Goal: Information Seeking & Learning: Learn about a topic

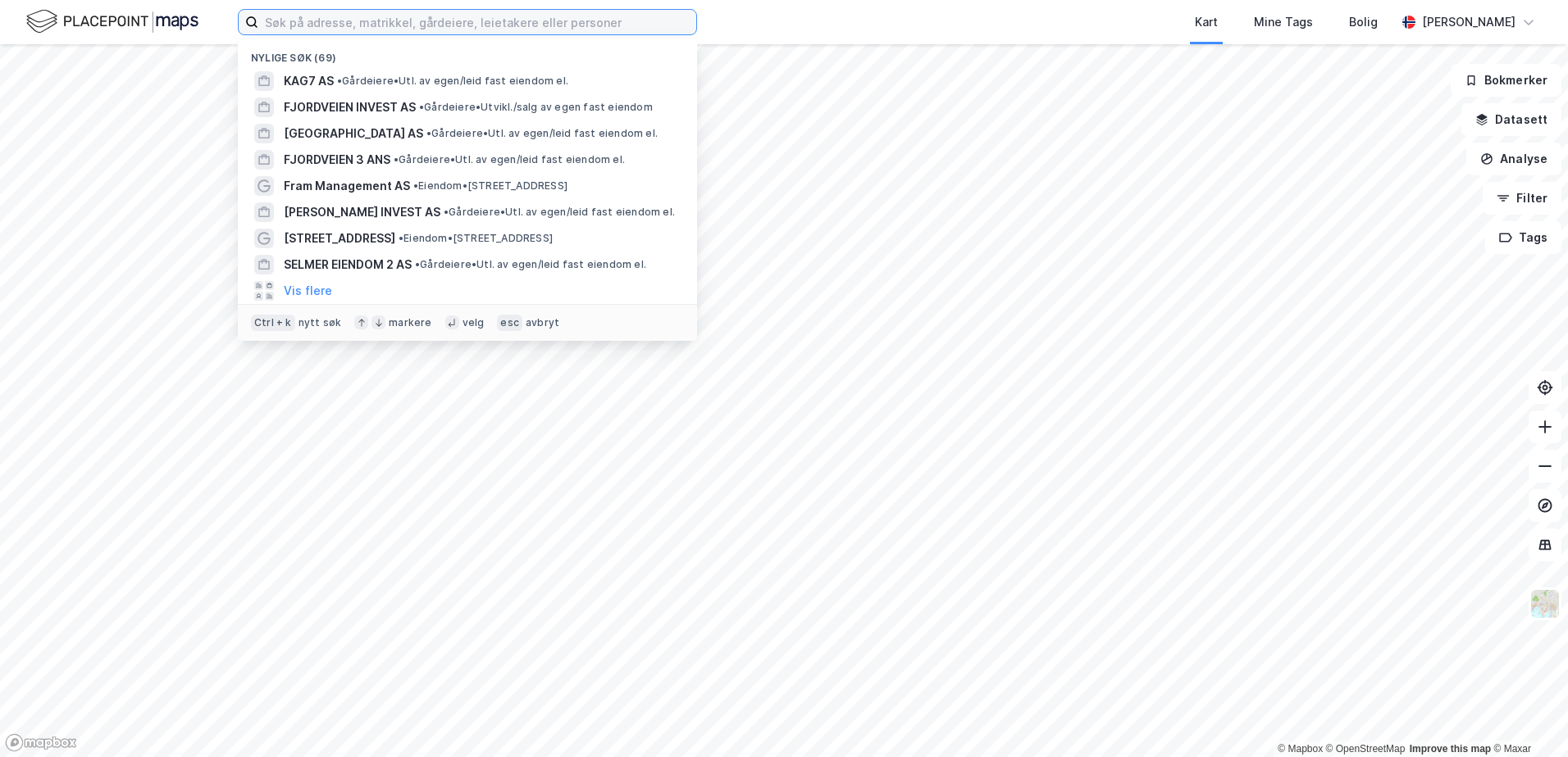
click at [406, 33] on input at bounding box center [477, 22] width 438 height 25
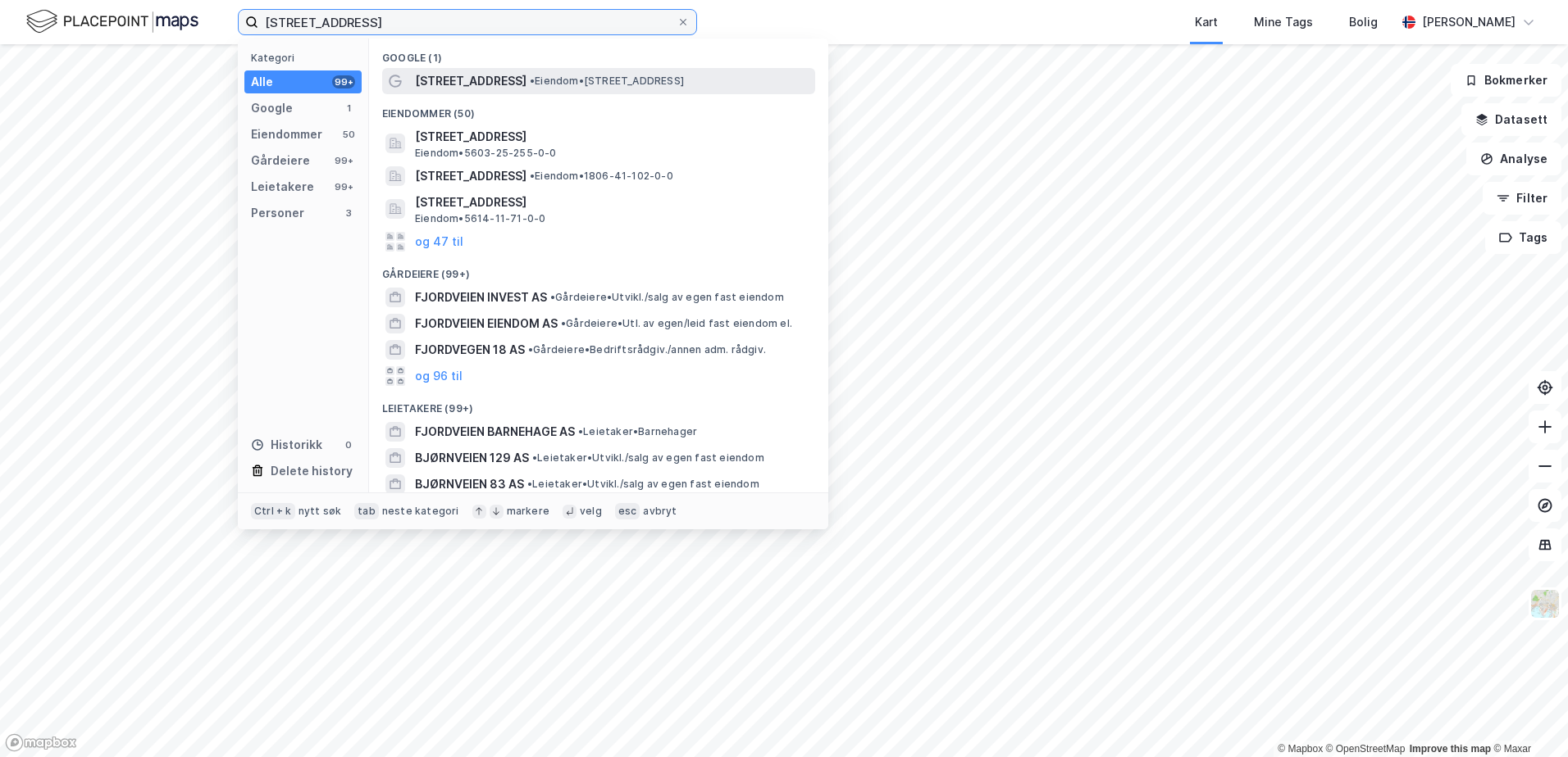
type input "[STREET_ADDRESS]"
click at [466, 77] on span "[STREET_ADDRESS]" at bounding box center [470, 82] width 111 height 20
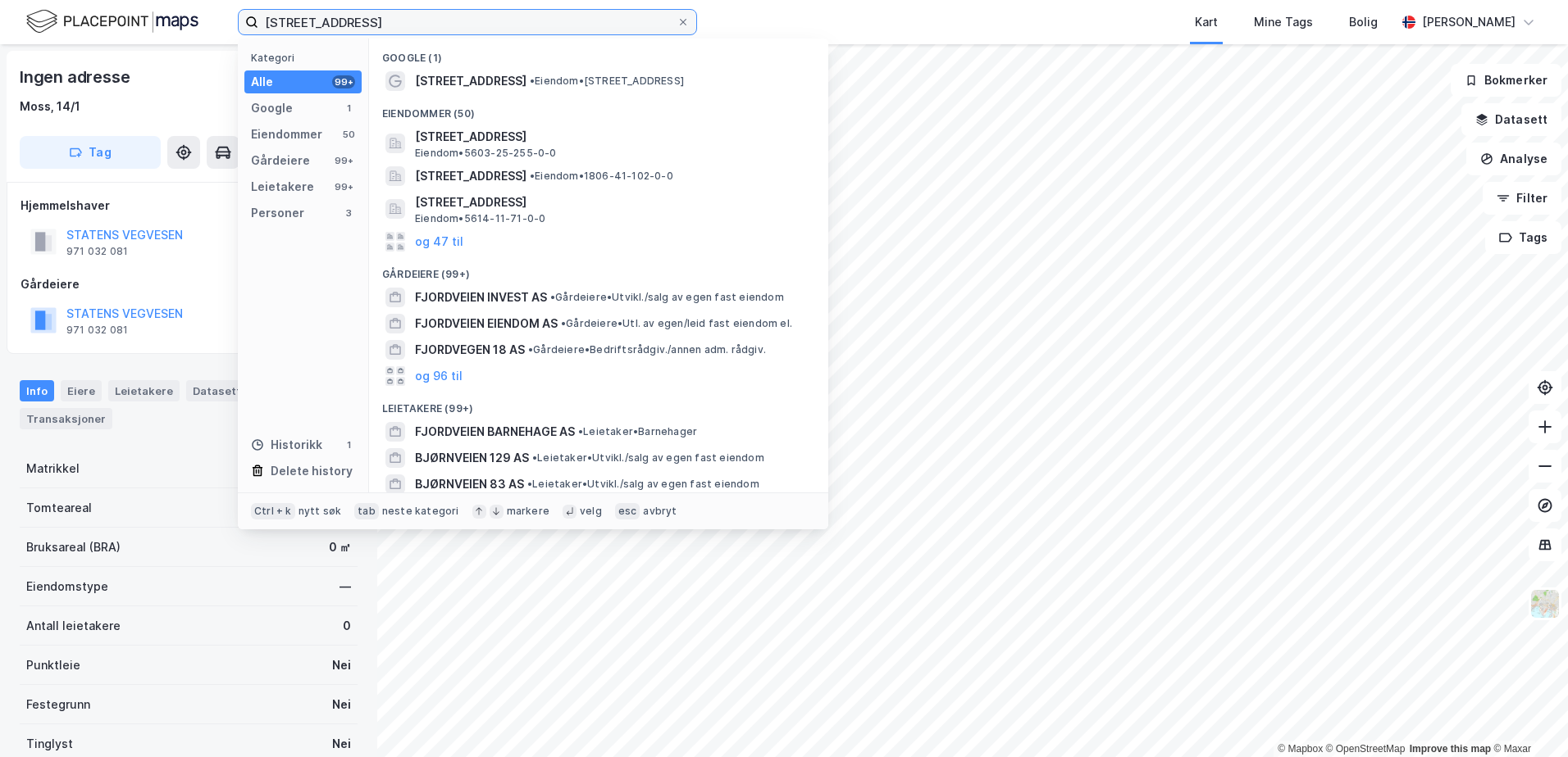
click at [470, 20] on input "[STREET_ADDRESS]" at bounding box center [467, 22] width 418 height 25
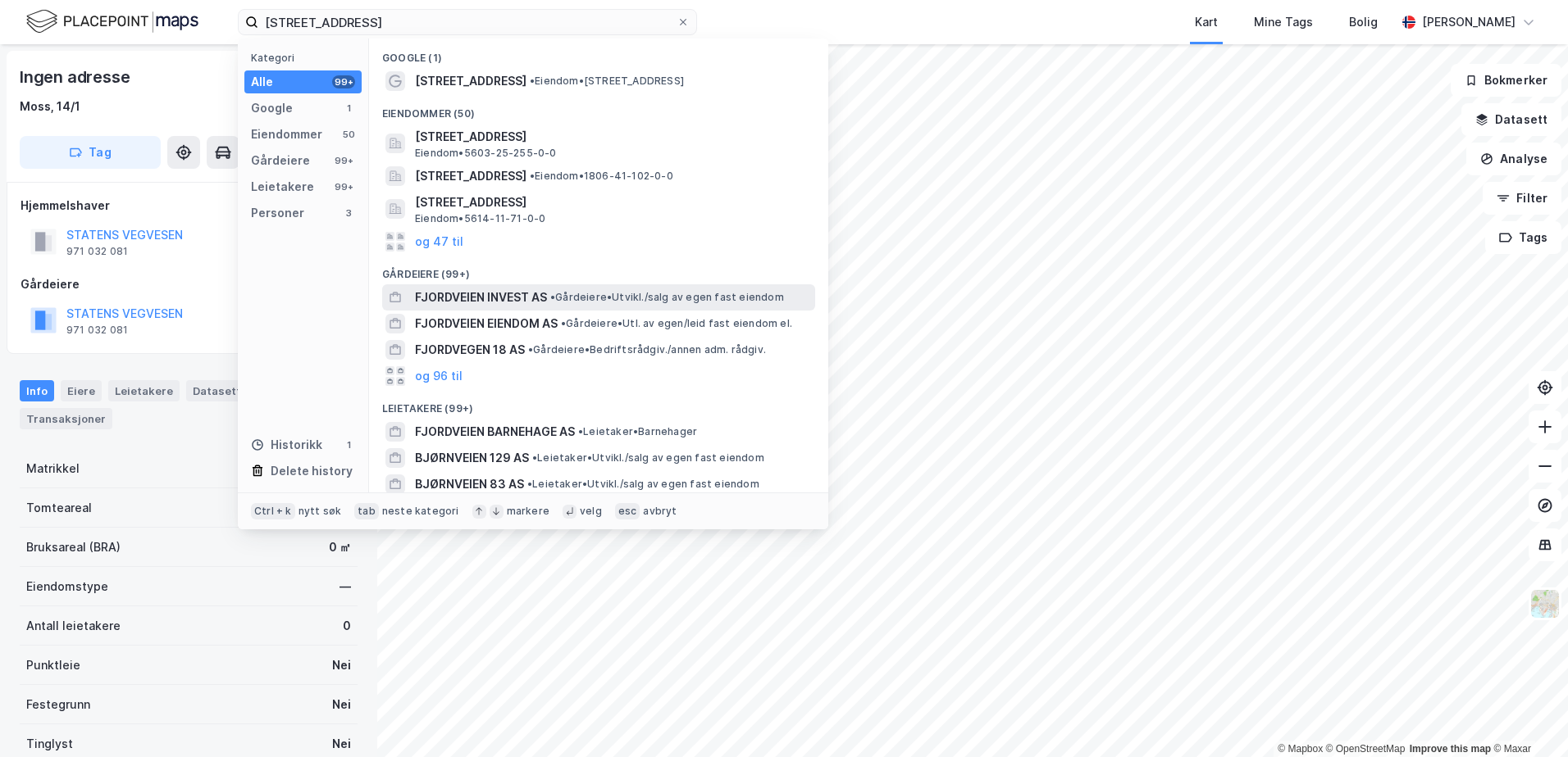
click at [497, 300] on span "FJORDVEIEN INVEST AS" at bounding box center [481, 298] width 132 height 20
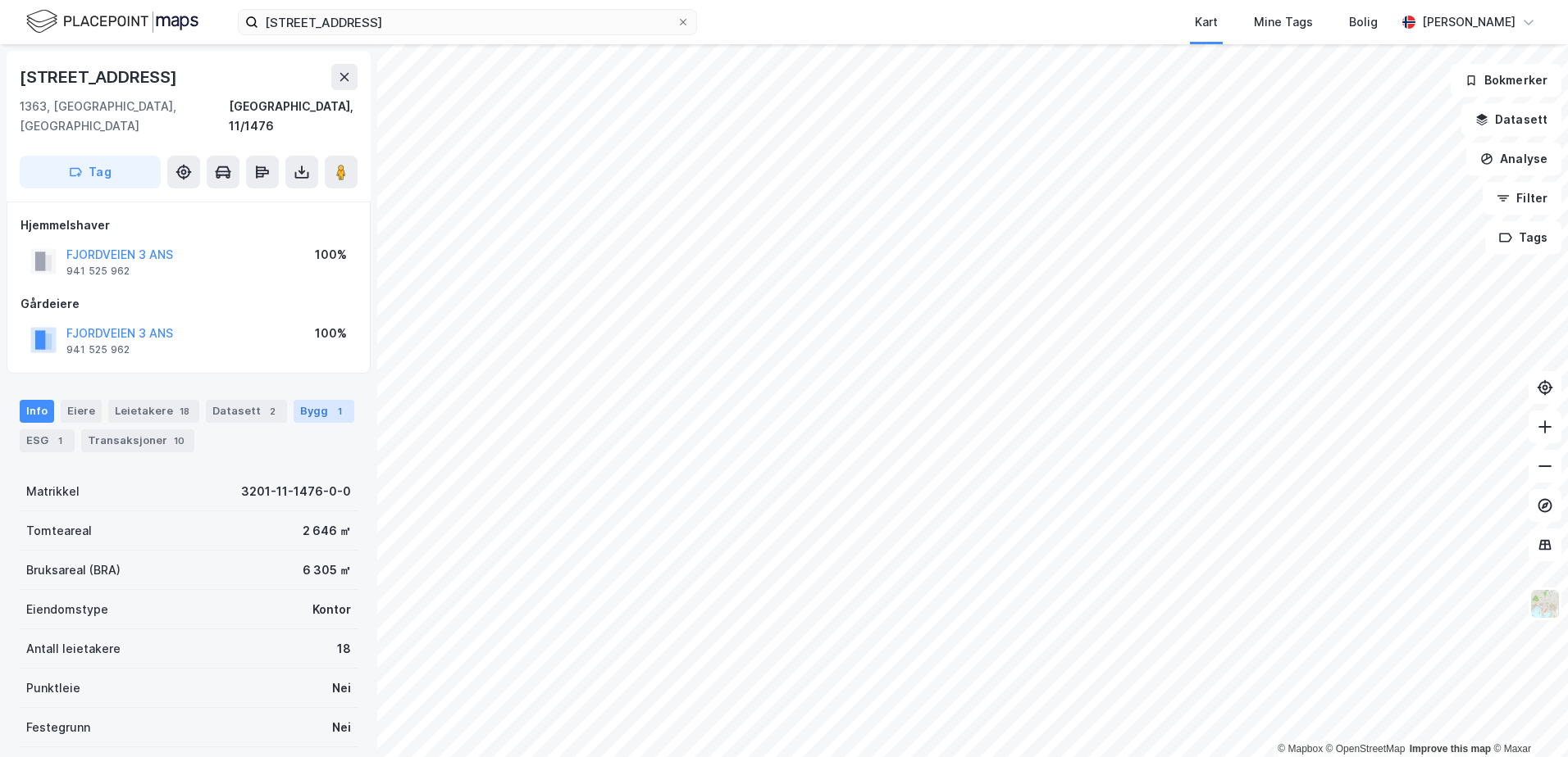
click at [340, 400] on div "Bygg 1" at bounding box center [324, 411] width 61 height 23
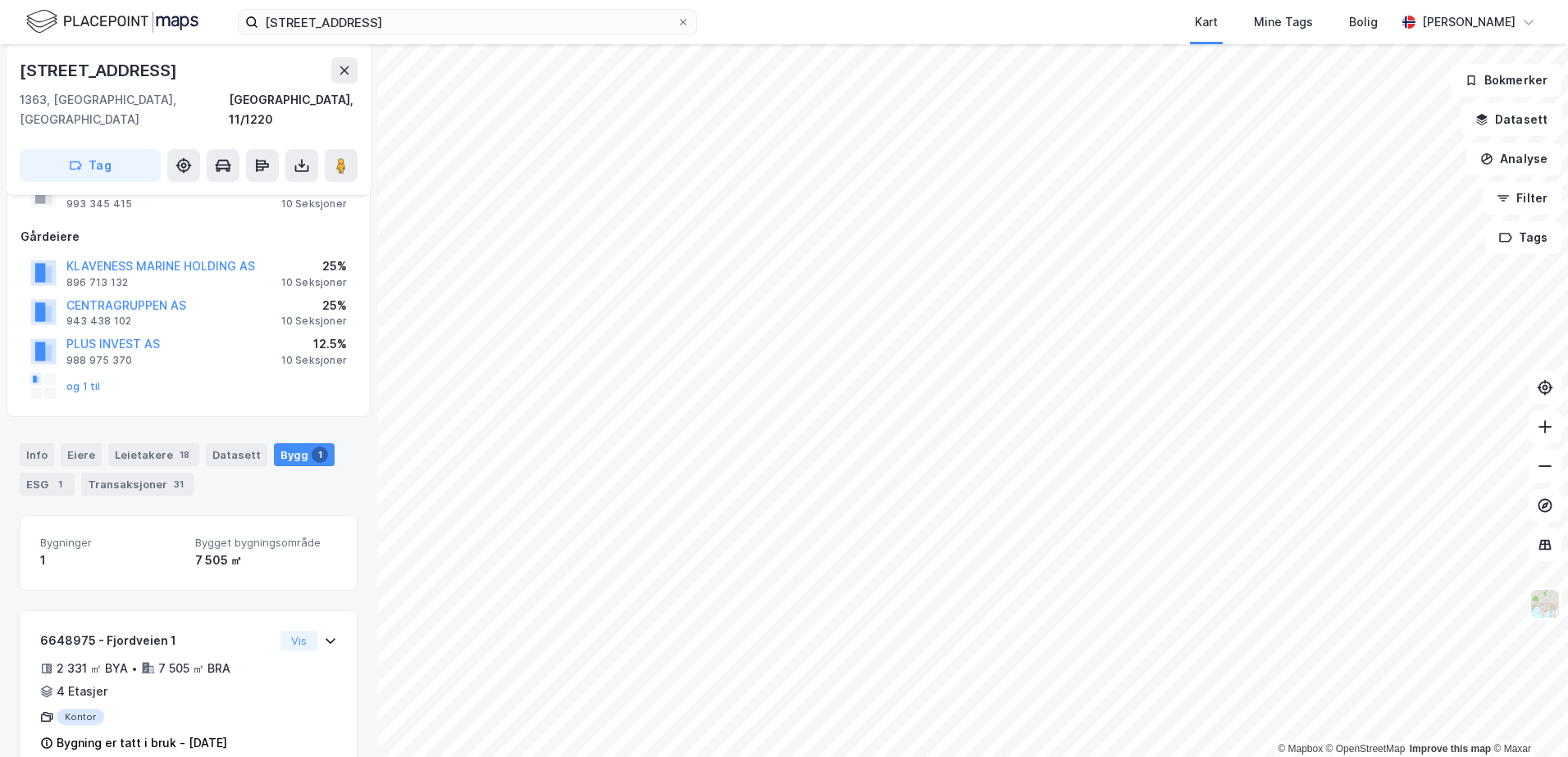
scroll to position [84, 0]
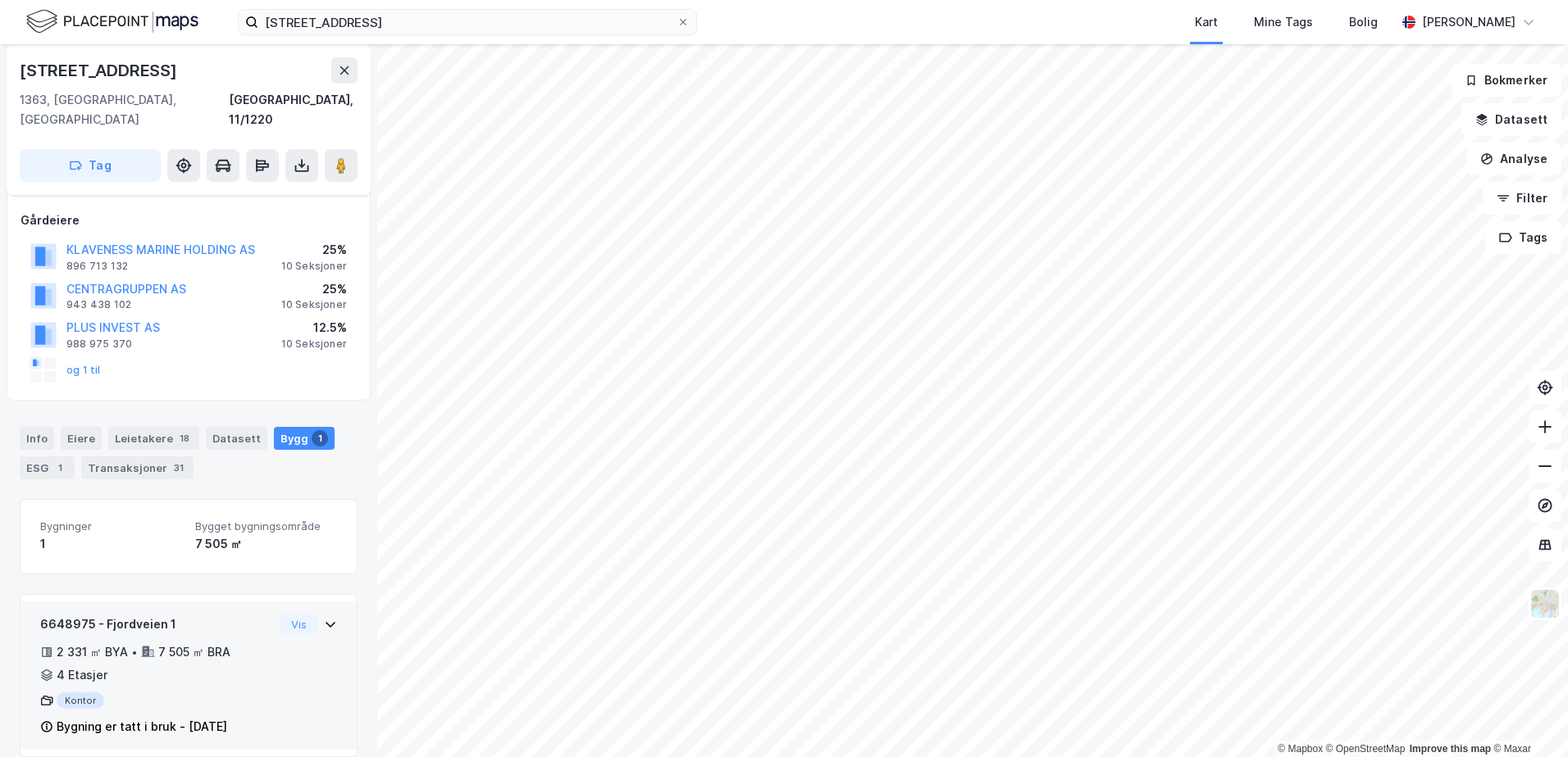
click at [309, 614] on div "Vis" at bounding box center [309, 624] width 57 height 20
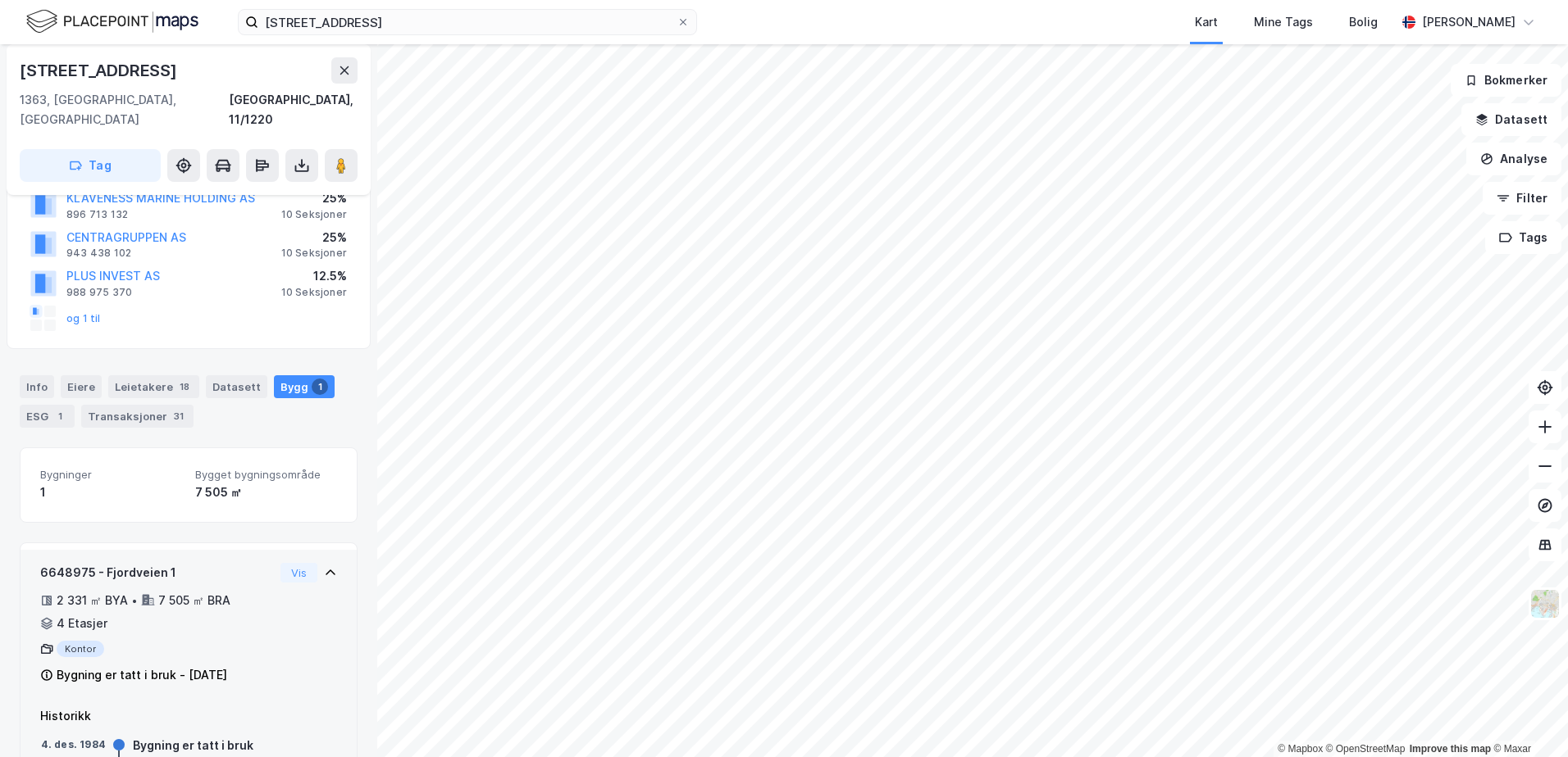
scroll to position [185, 0]
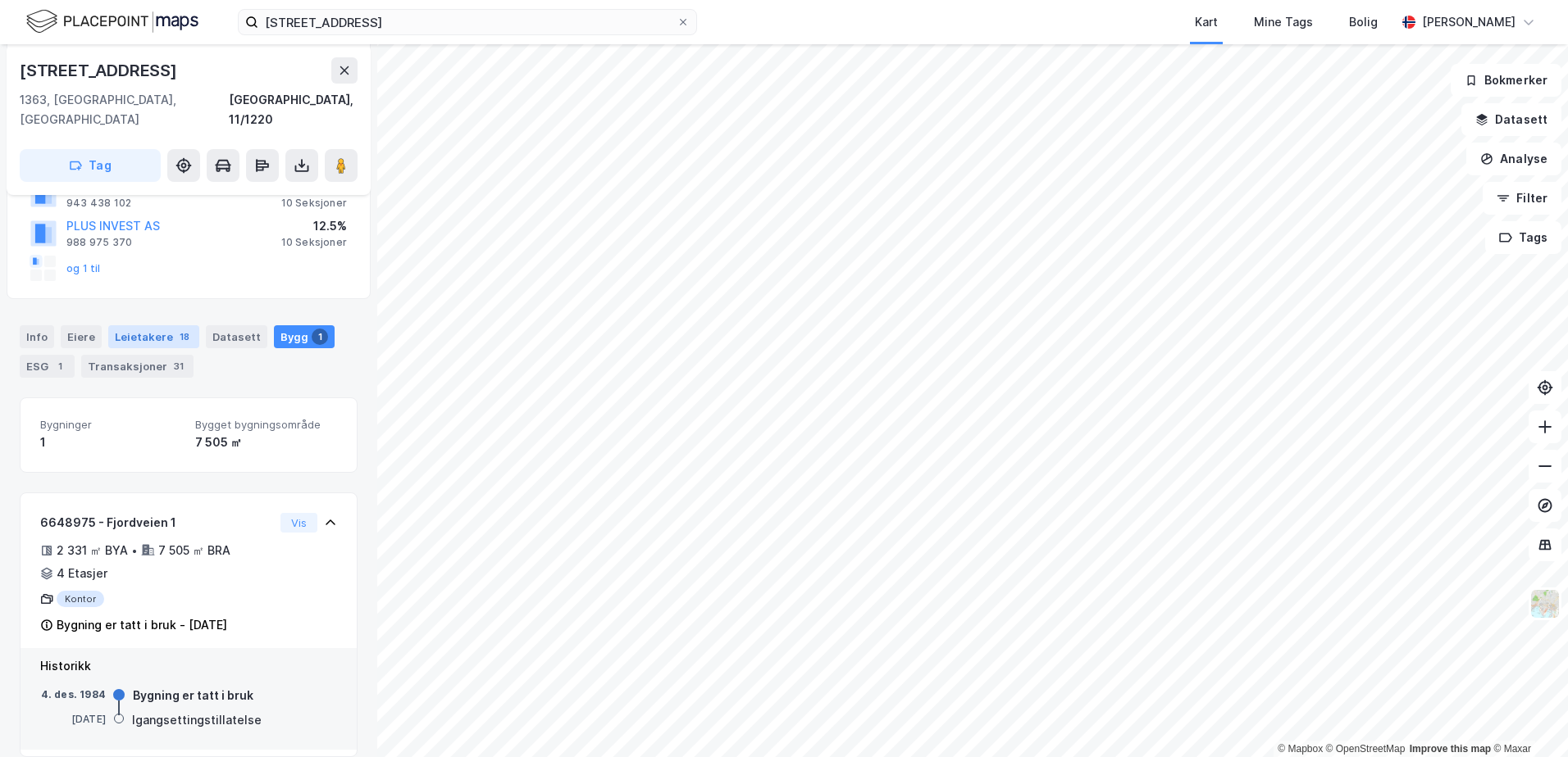
click at [169, 325] on div "Leietakere 18" at bounding box center [153, 336] width 91 height 23
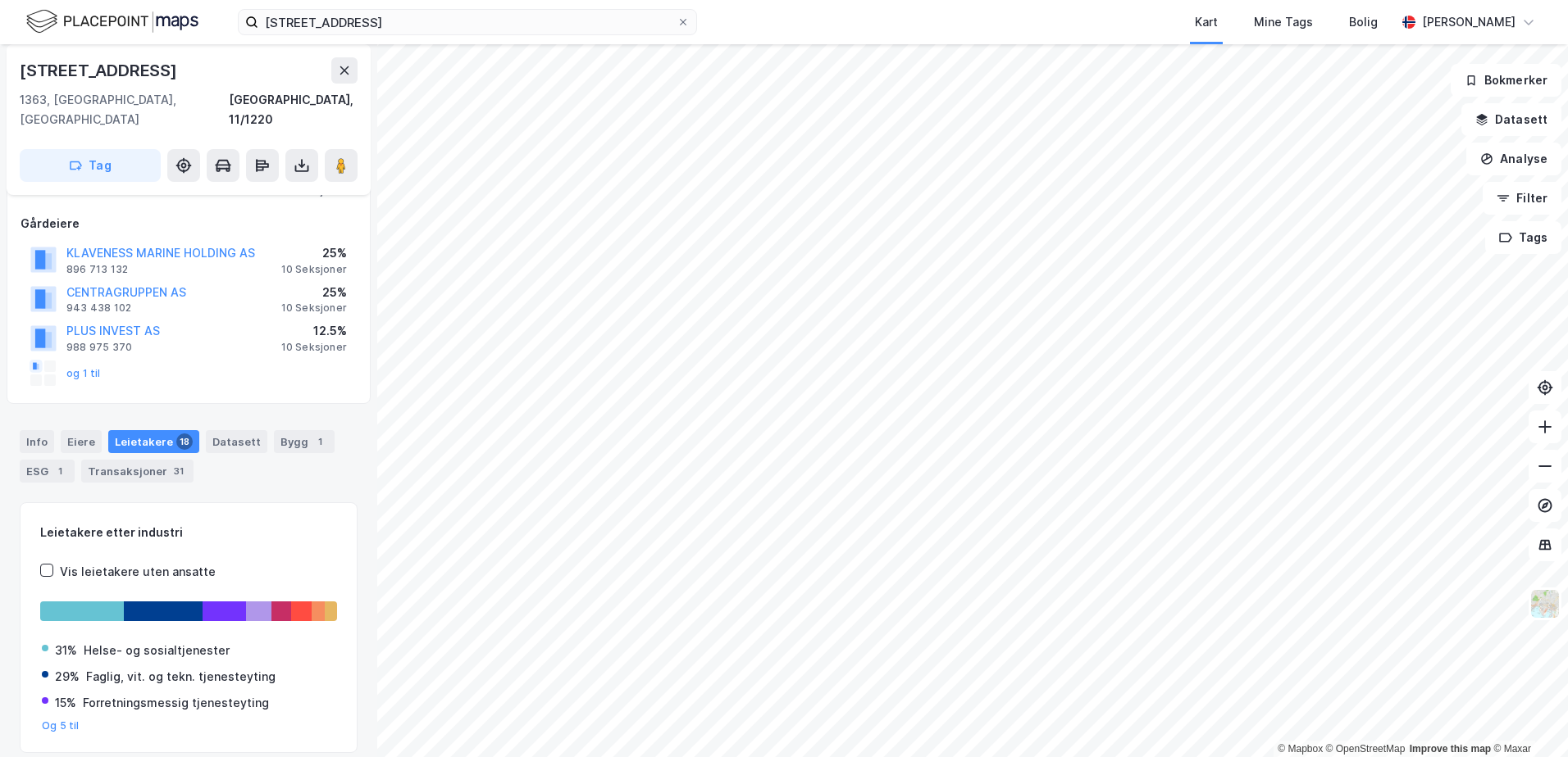
scroll to position [22, 0]
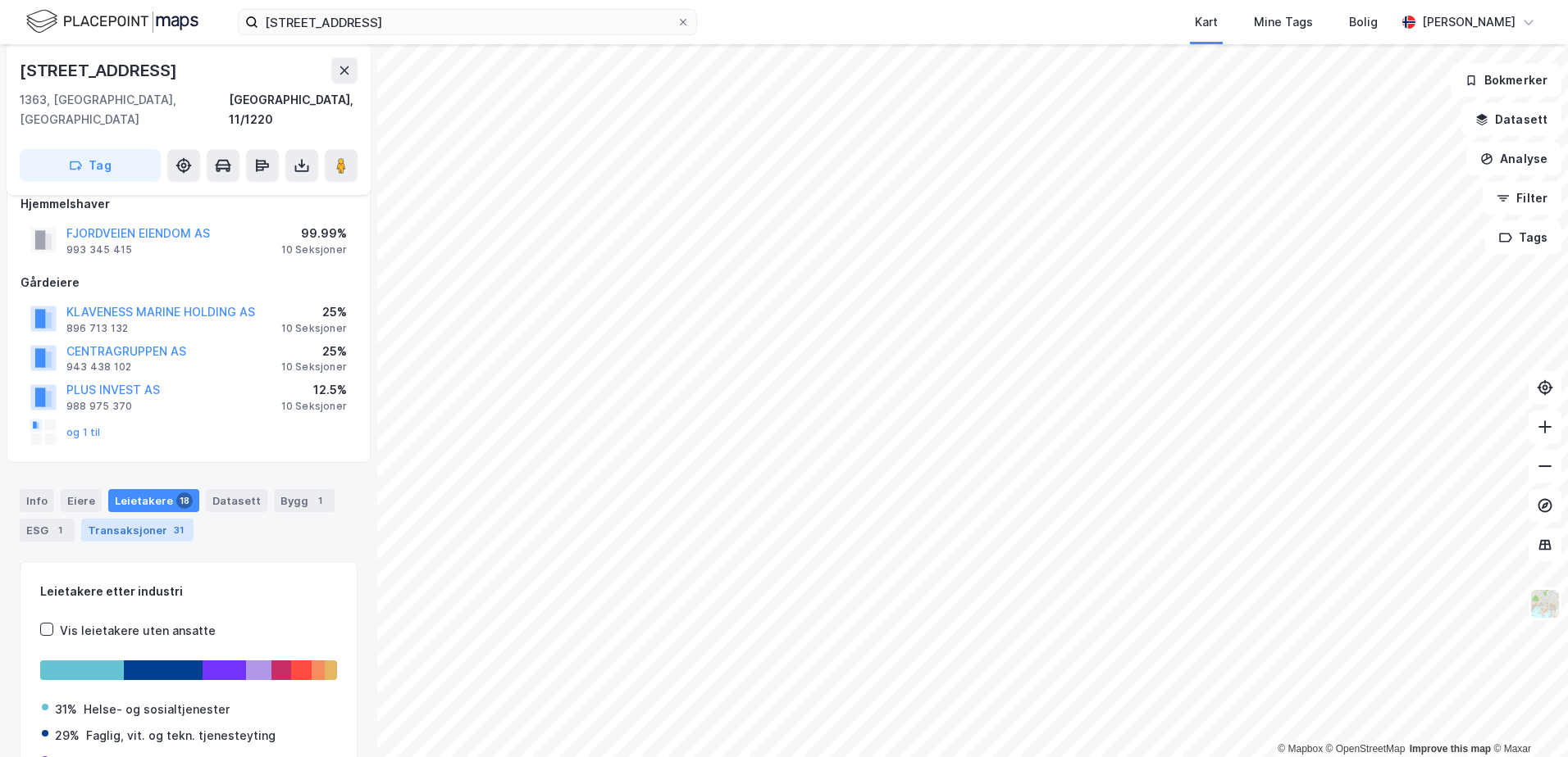
click at [111, 519] on div "Transaksjoner 31" at bounding box center [138, 530] width 112 height 23
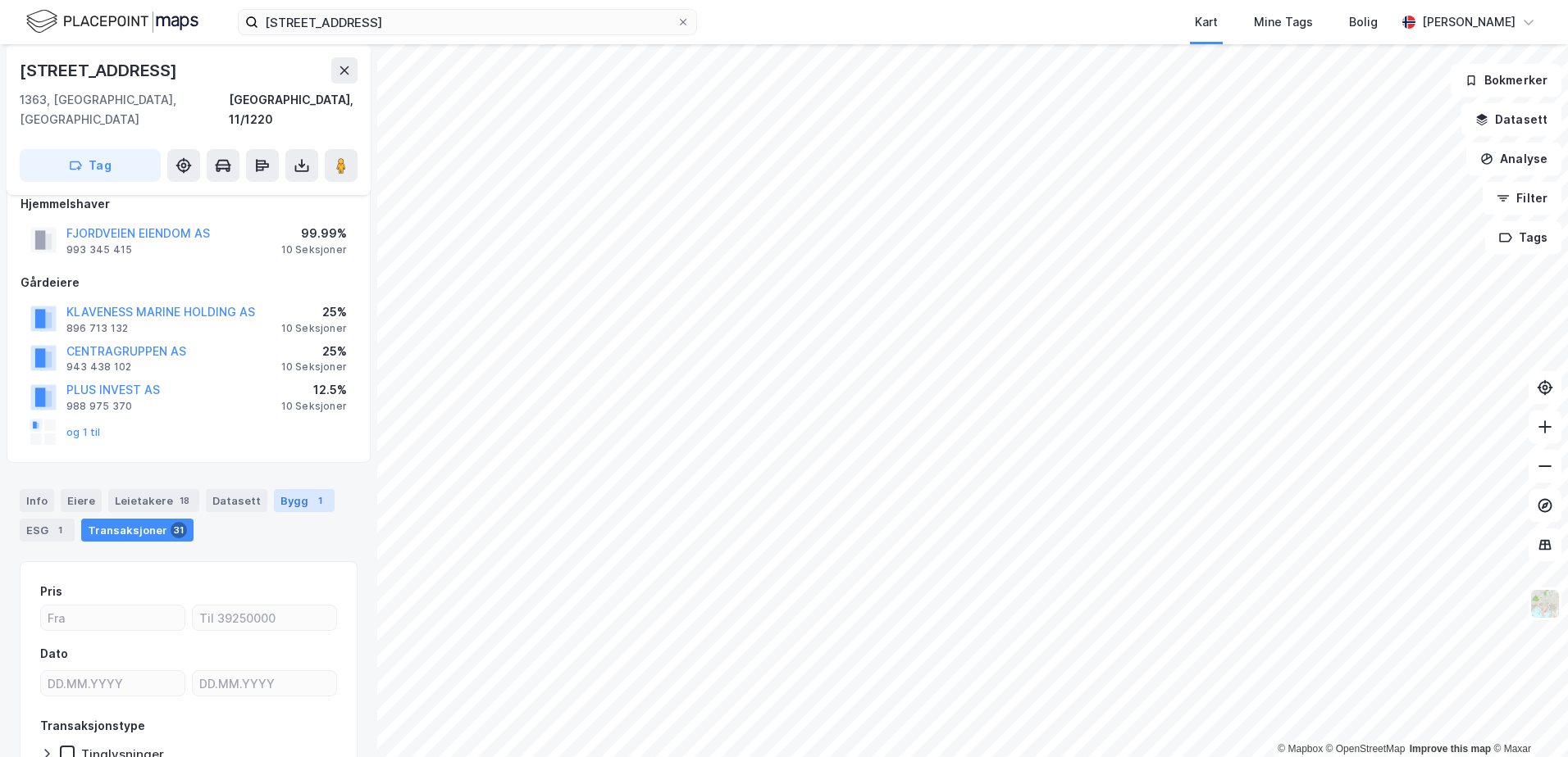
click at [286, 493] on div "Bygg 1" at bounding box center [304, 500] width 61 height 23
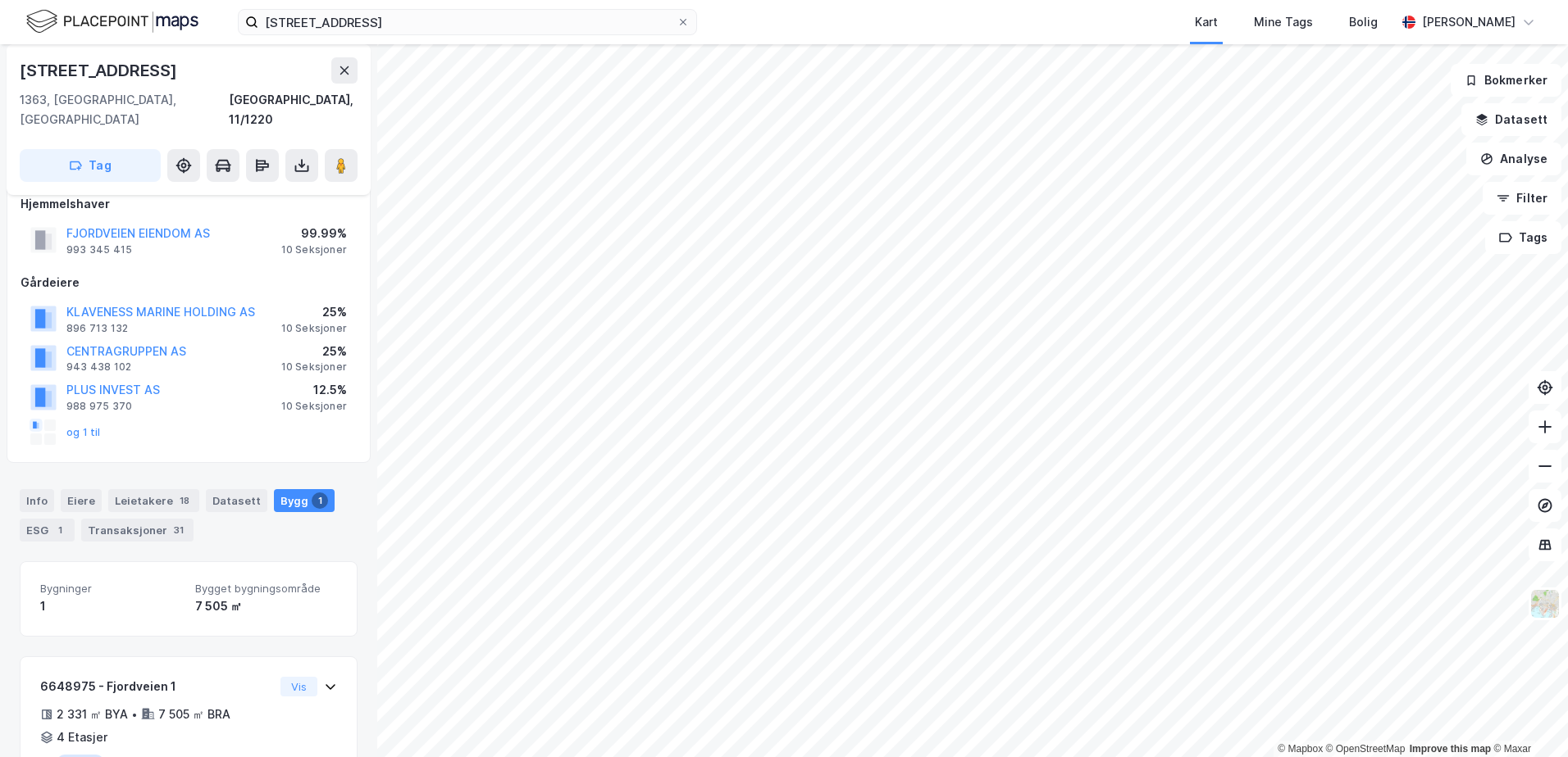
scroll to position [84, 0]
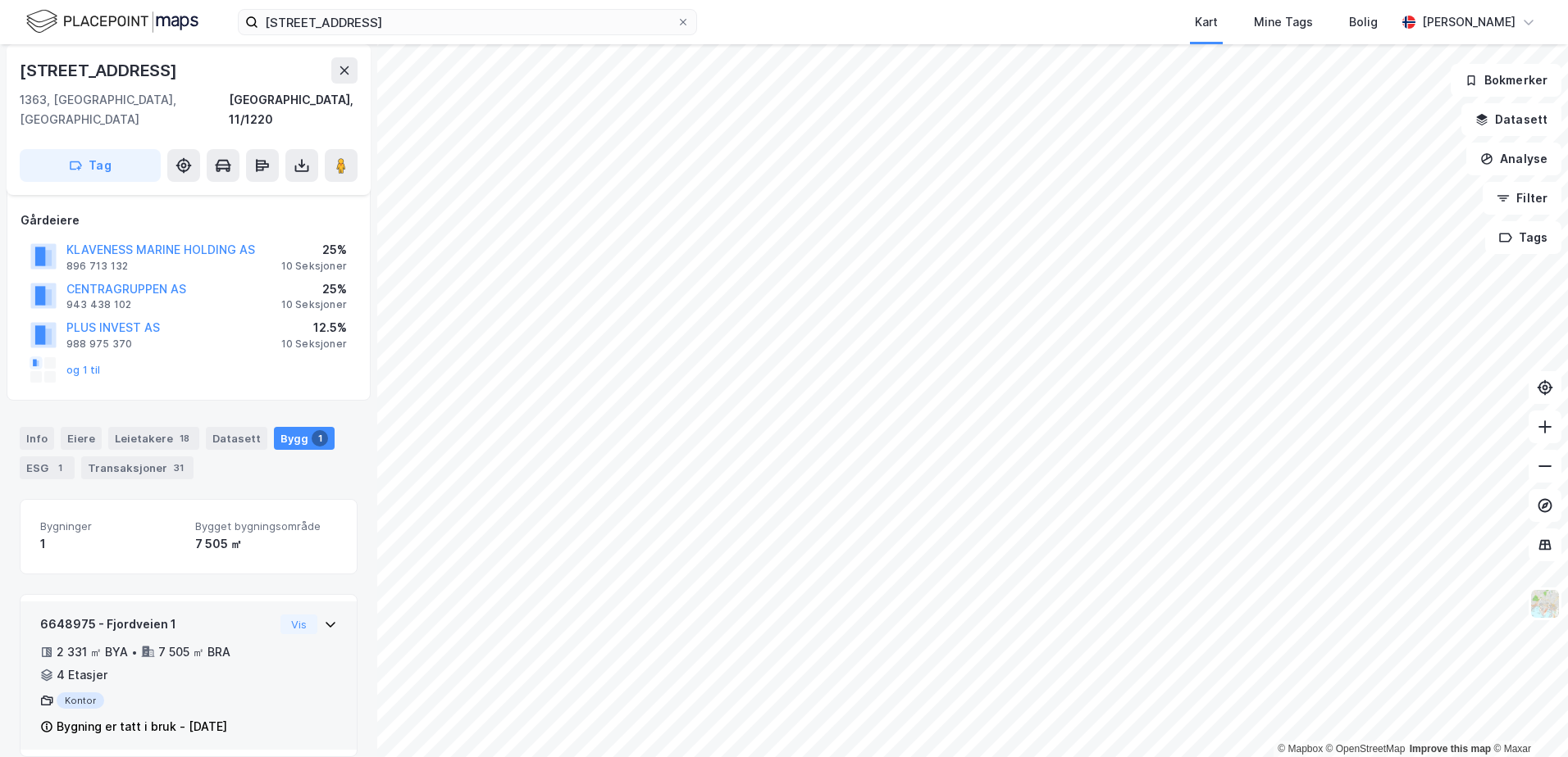
click at [324, 617] on icon at bounding box center [330, 623] width 13 height 13
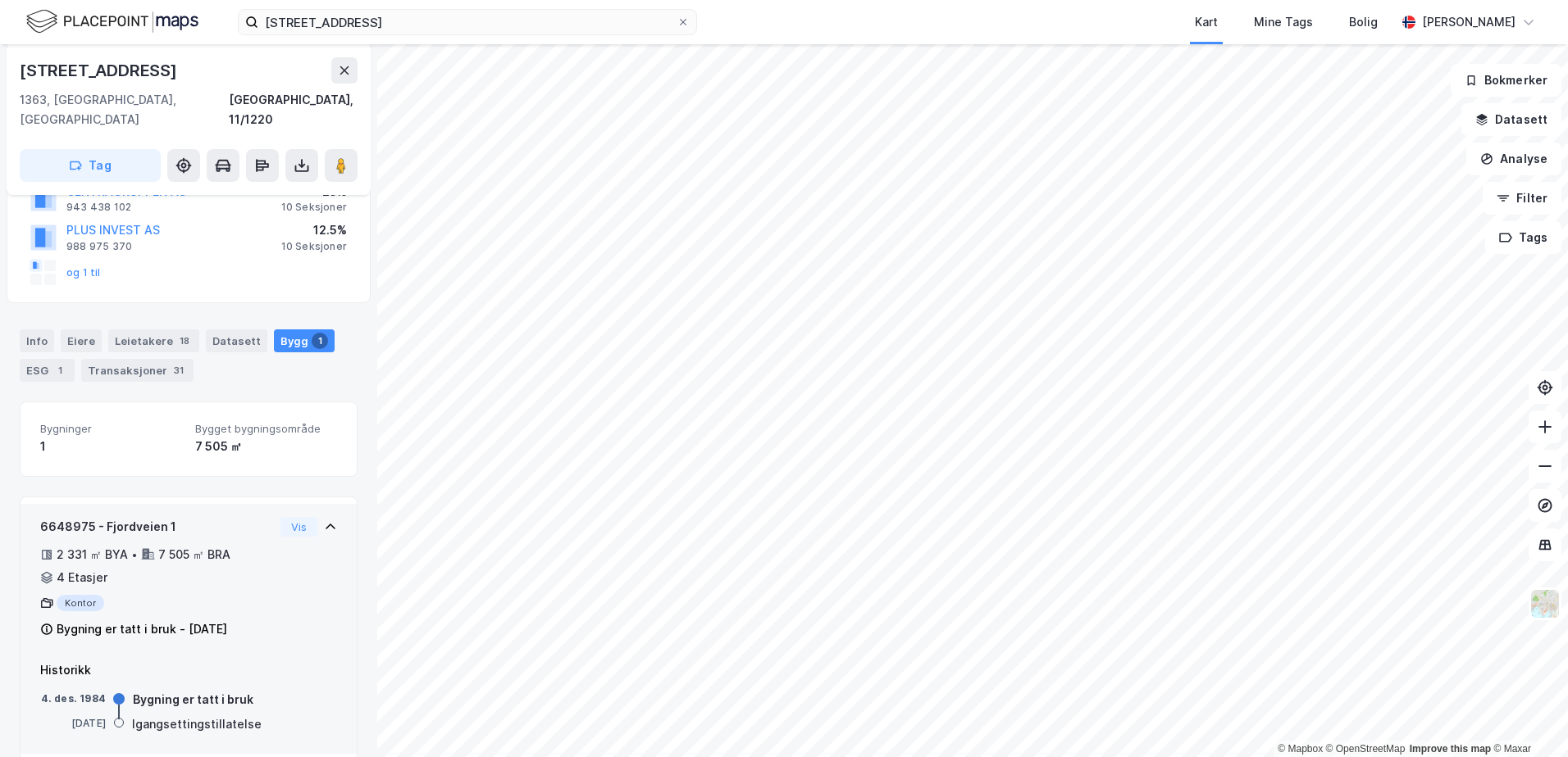
scroll to position [185, 0]
